Goal: Transaction & Acquisition: Purchase product/service

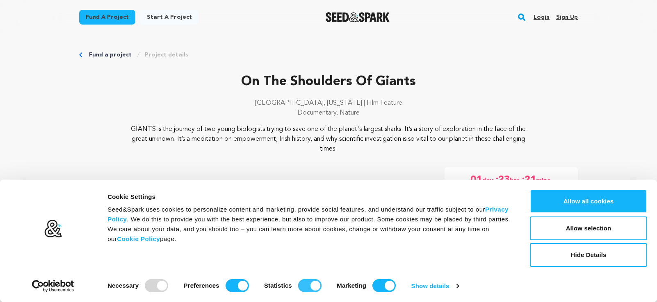
click at [309, 286] on input "Statistics" at bounding box center [309, 286] width 23 height 13
checkbox input "false"
click at [229, 288] on input "Preferences" at bounding box center [236, 286] width 23 height 13
checkbox input "false"
click at [387, 287] on input "Marketing" at bounding box center [383, 286] width 23 height 13
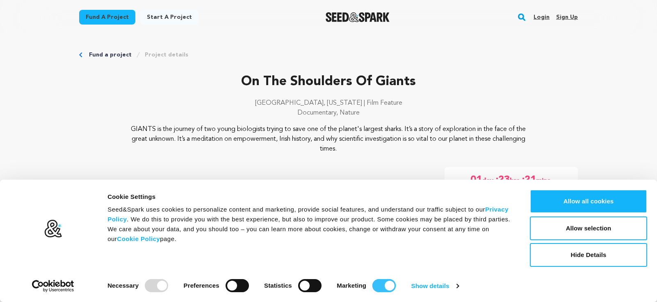
checkbox input "false"
click at [589, 230] on button "Allow selection" at bounding box center [588, 229] width 117 height 24
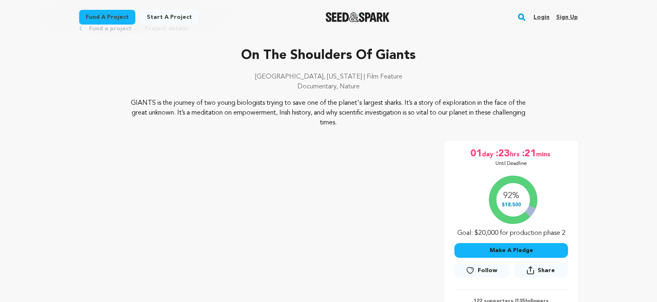
scroll to position [67, 0]
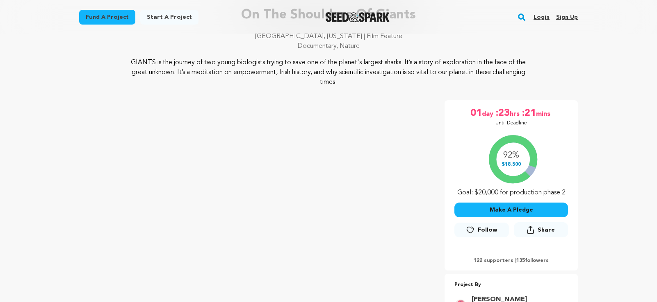
click at [498, 209] on button "Make A Pledge" at bounding box center [511, 210] width 114 height 15
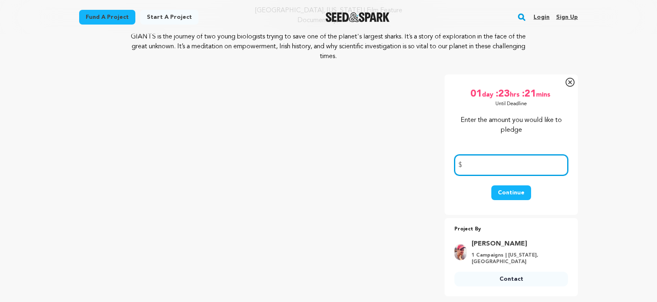
scroll to position [89, 0]
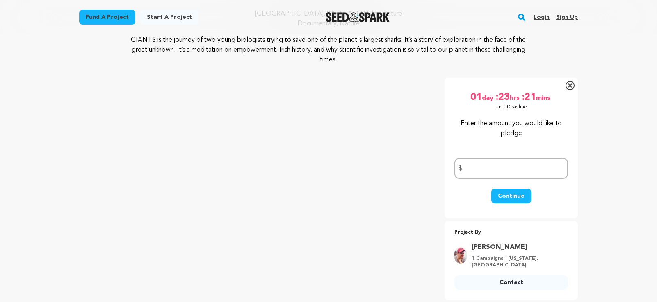
click at [568, 86] on icon at bounding box center [570, 86] width 4 height 4
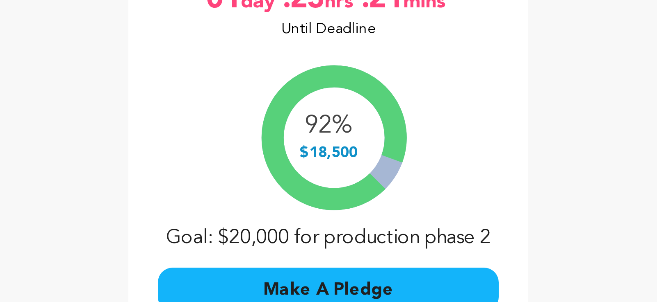
scroll to position [96, 0]
